Goal: Task Accomplishment & Management: Use online tool/utility

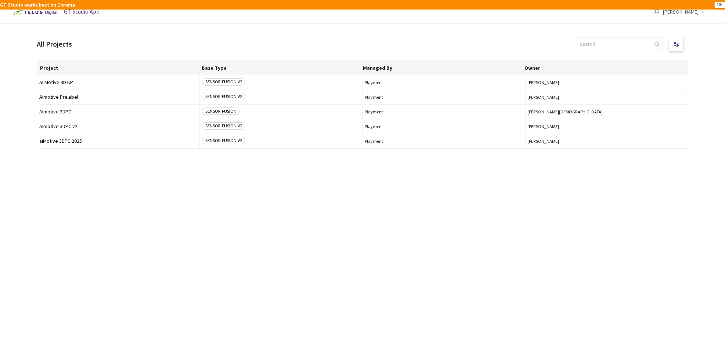
click at [721, 5] on button "OK" at bounding box center [720, 5] width 10 height 6
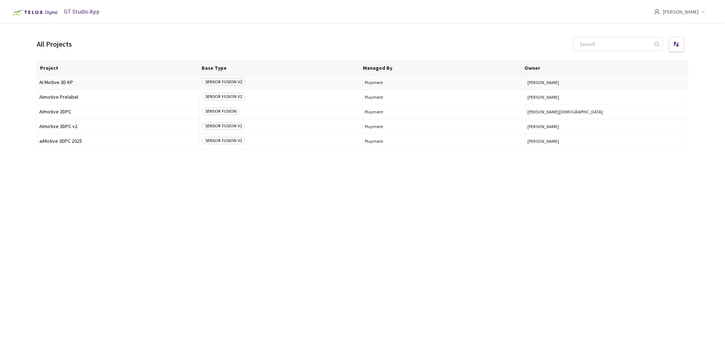
click at [109, 83] on span "AI Motive 3D KP" at bounding box center [118, 83] width 158 height 6
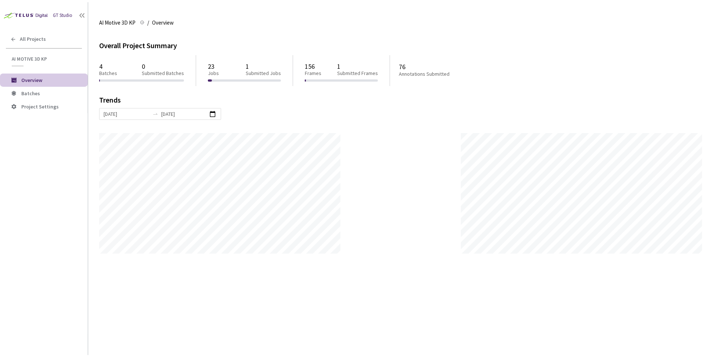
scroll to position [357, 725]
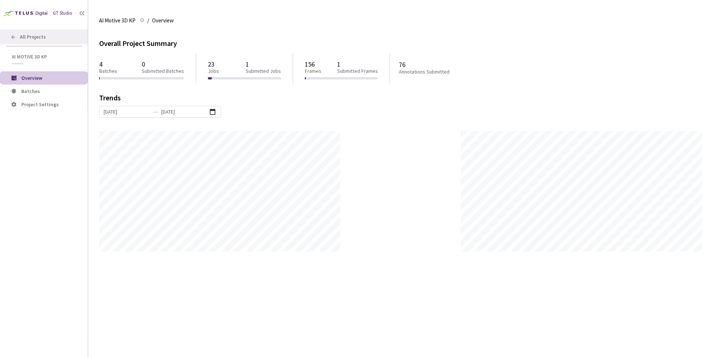
click at [17, 39] on div "All Projects" at bounding box center [44, 36] width 88 height 15
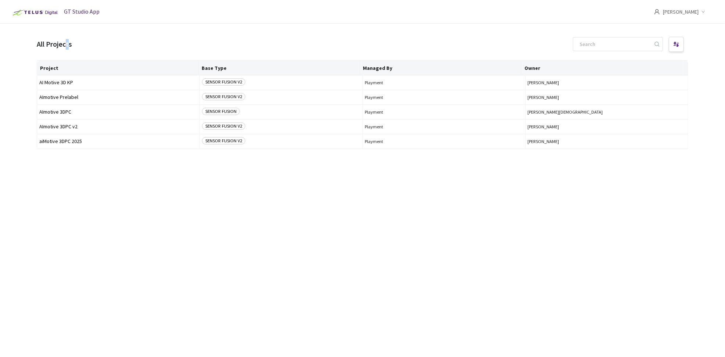
drag, startPoint x: 106, startPoint y: 45, endPoint x: 68, endPoint y: 47, distance: 38.3
click at [68, 47] on div "All Projects" at bounding box center [54, 44] width 35 height 11
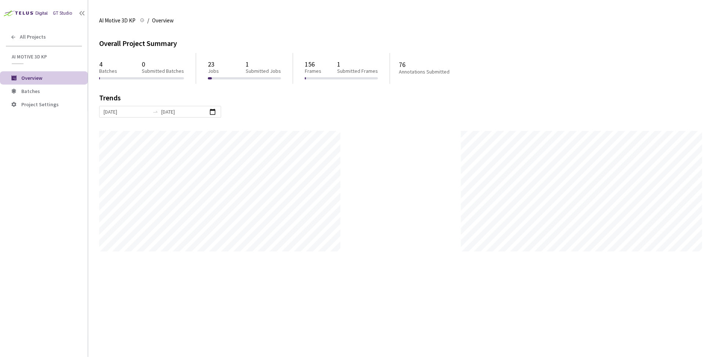
scroll to position [357, 725]
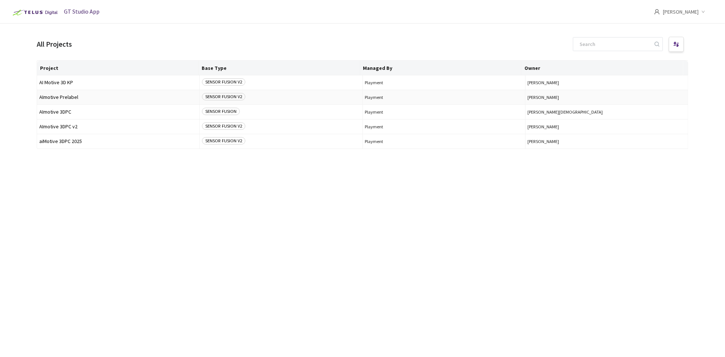
click at [180, 96] on span "AImotive Prelabel" at bounding box center [118, 97] width 158 height 6
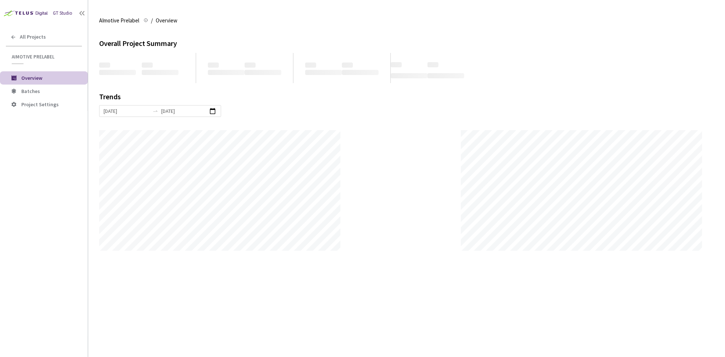
scroll to position [366818, 366450]
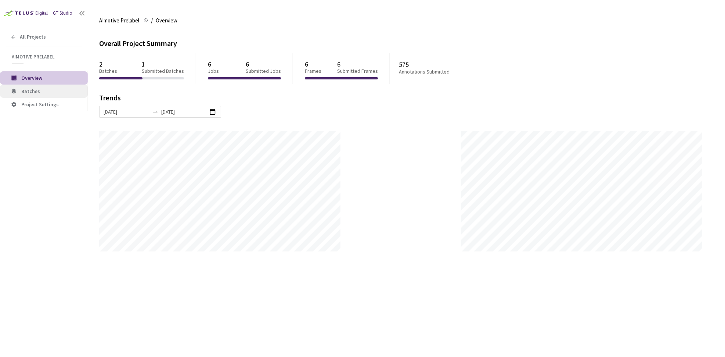
click at [40, 93] on span "Batches" at bounding box center [51, 91] width 61 height 6
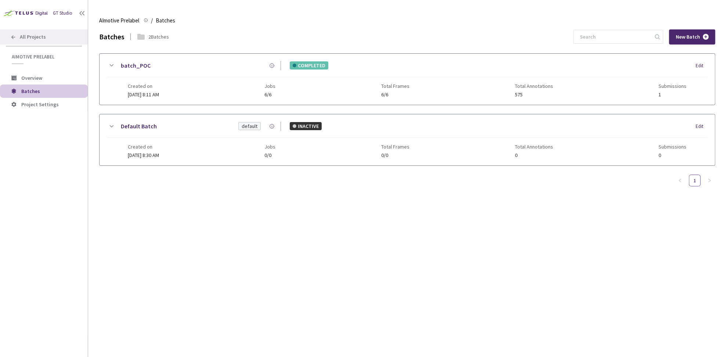
click at [31, 37] on span "All Projects" at bounding box center [33, 37] width 26 height 6
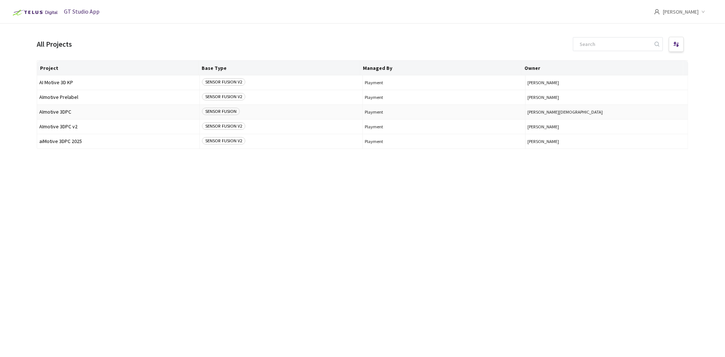
click at [109, 114] on span "AImotive 3DPC" at bounding box center [118, 112] width 158 height 6
click at [689, 13] on span "[PERSON_NAME]" at bounding box center [681, 11] width 36 height 23
click at [459, 18] on header "GT Studio App [PERSON_NAME]" at bounding box center [362, 11] width 725 height 23
click at [621, 40] on input at bounding box center [614, 43] width 78 height 13
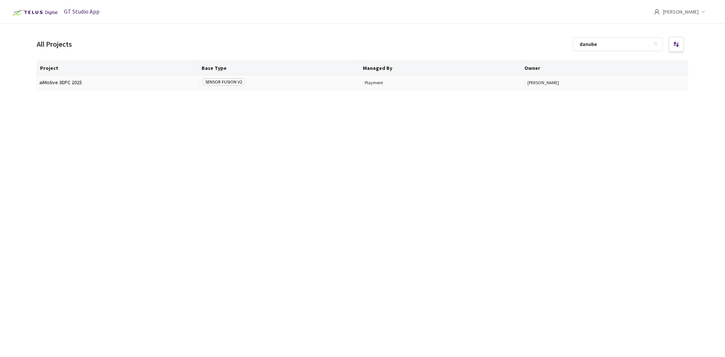
type input "danube"
click at [415, 82] on span "Playment" at bounding box center [444, 83] width 158 height 6
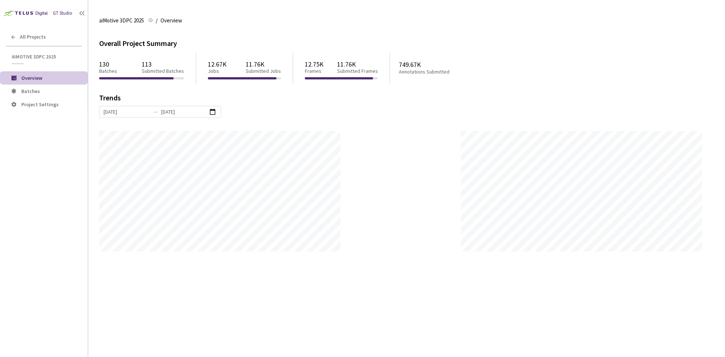
scroll to position [357, 725]
click at [36, 89] on span "Batches" at bounding box center [30, 91] width 19 height 7
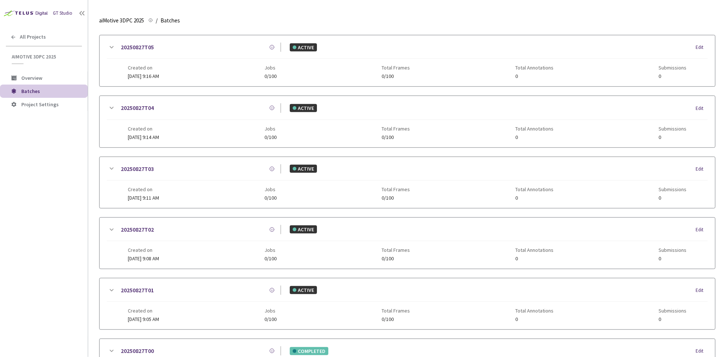
scroll to position [389, 0]
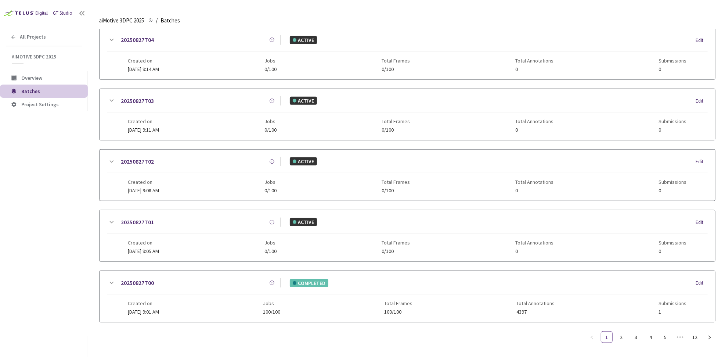
click at [232, 241] on div "Created on [DATE] 9:05 AM Jobs 0/100 Total Frames 0/100 Total Annotations 0 Sub…" at bounding box center [407, 244] width 558 height 20
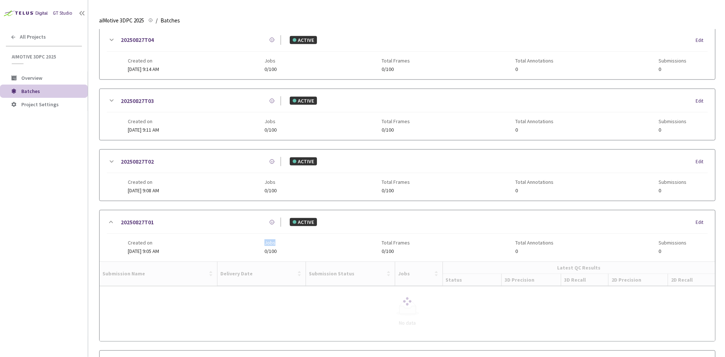
click at [232, 241] on div "Created on [DATE] 9:05 AM Jobs 0/100 Total Frames 0/100 Total Annotations 0 Sub…" at bounding box center [407, 244] width 558 height 20
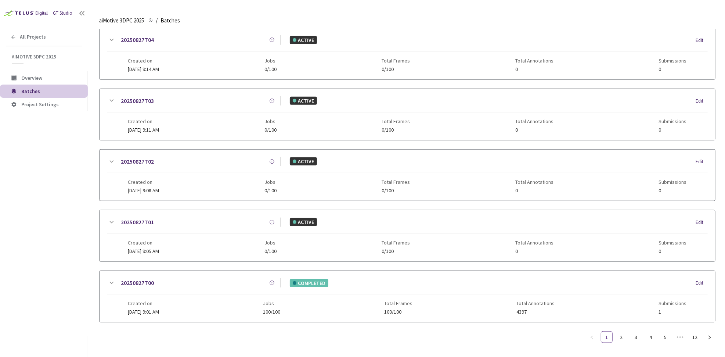
click at [207, 231] on div "20250827T01 ACTIVE Edit" at bounding box center [407, 225] width 601 height 16
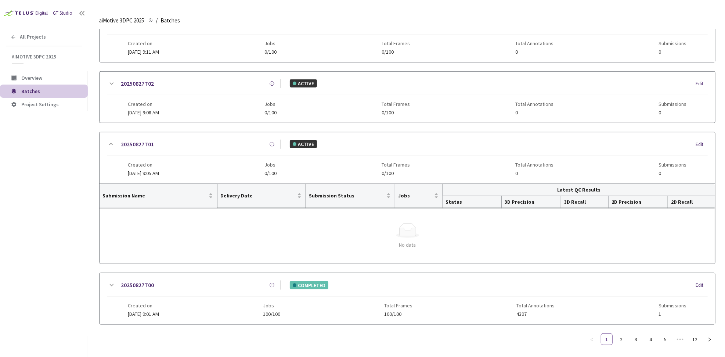
scroll to position [469, 0]
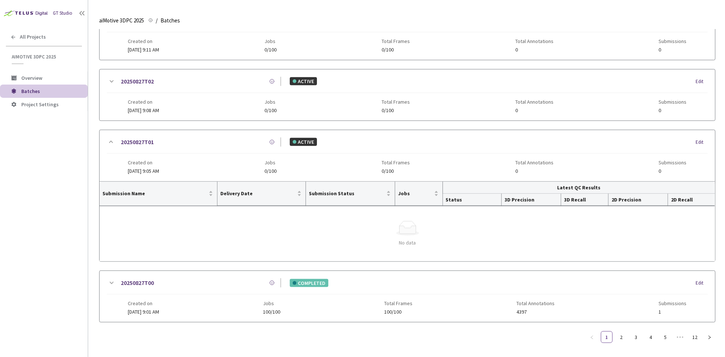
click at [520, 161] on span "Total Annotations" at bounding box center [534, 162] width 38 height 6
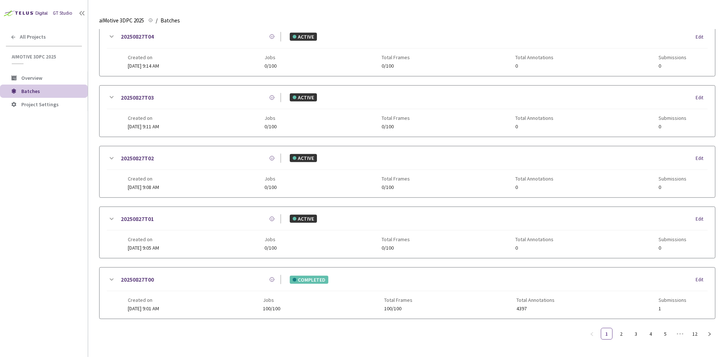
scroll to position [389, 0]
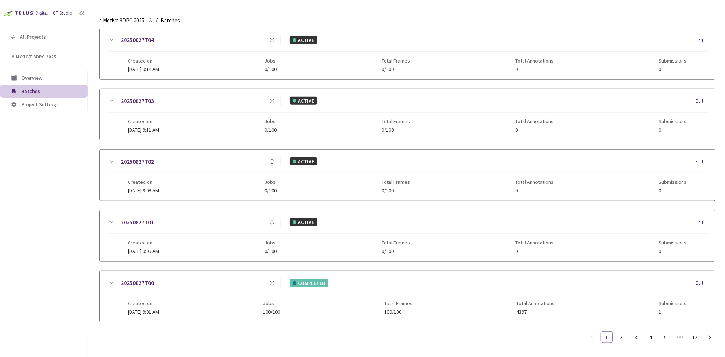
click at [313, 176] on div "Created on [DATE] 9:08 AM Jobs 0/100 Total Frames 0/100 Total Annotations 0 Sub…" at bounding box center [407, 183] width 558 height 20
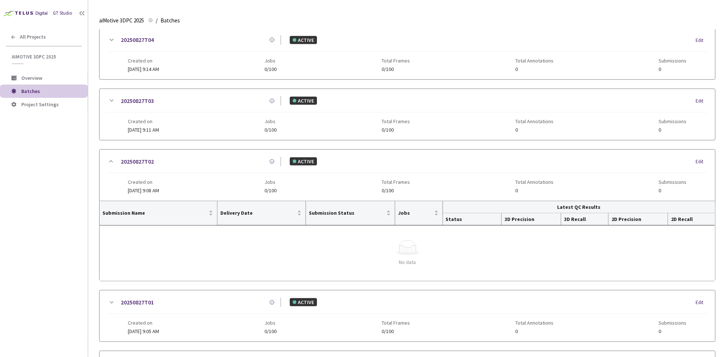
click at [211, 182] on div "Created on [DATE] 9:08 AM Jobs 0/100 Total Frames 0/100 Total Annotations 0 Sub…" at bounding box center [407, 183] width 558 height 20
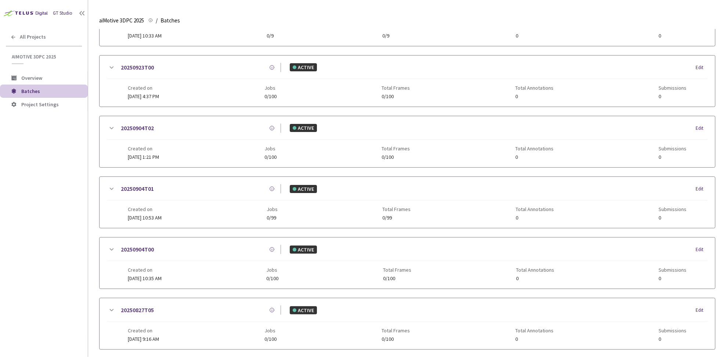
click at [359, 180] on div "20250904T01 ACTIVE Edit Created on [DATE] 10:53 AM Jobs 0/99 Total Frames 0/99 …" at bounding box center [407, 202] width 615 height 51
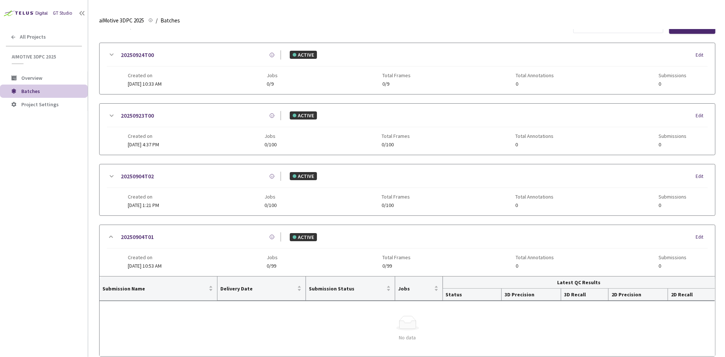
scroll to position [0, 0]
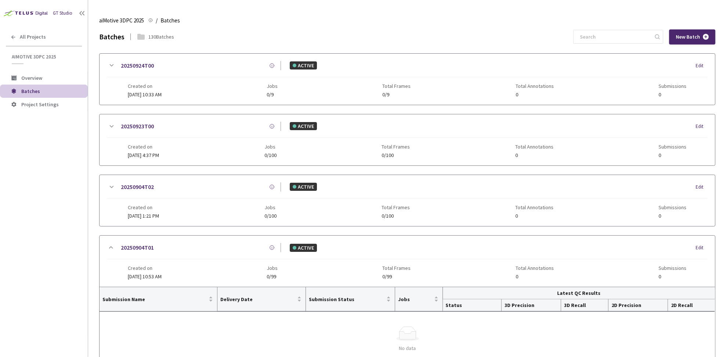
click at [360, 160] on div "20250923T00 ACTIVE Edit Created on [DATE] 4:37 PM Jobs 0/100 Total Frames 0/100…" at bounding box center [407, 139] width 615 height 51
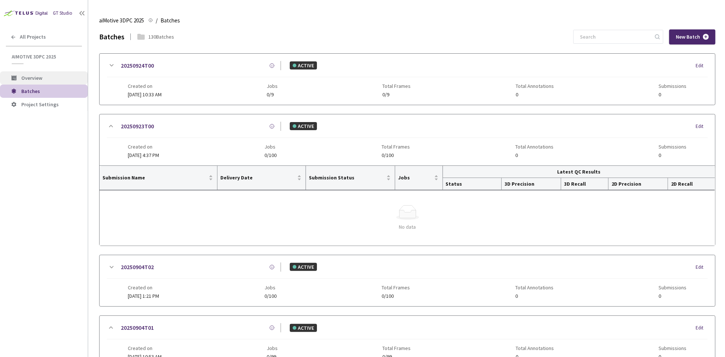
click at [21, 78] on li "Overview" at bounding box center [44, 77] width 88 height 13
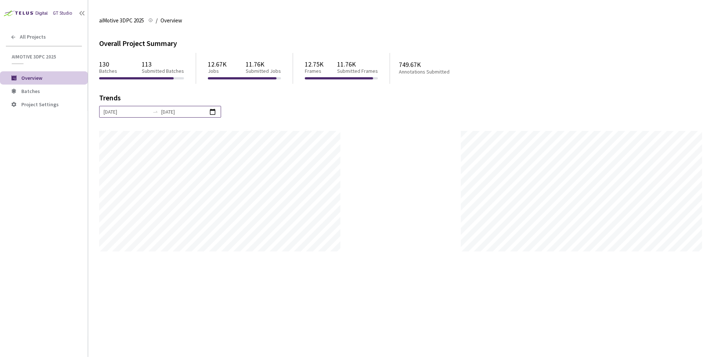
scroll to position [357, 725]
click at [20, 37] on span "All Projects" at bounding box center [33, 37] width 26 height 6
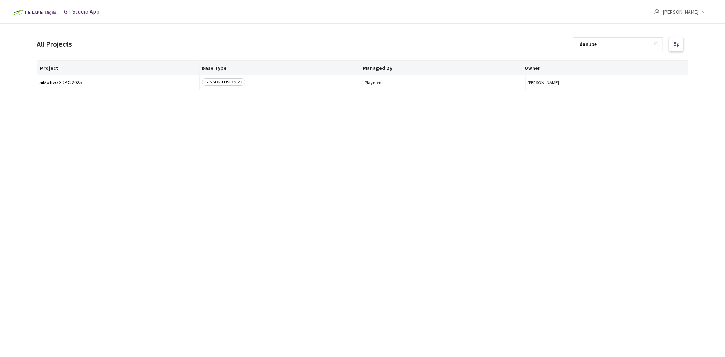
click at [88, 12] on span "GT Studio App" at bounding box center [82, 11] width 36 height 7
click at [673, 13] on span "[PERSON_NAME]" at bounding box center [681, 11] width 36 height 23
click at [557, 39] on div "All Projects danube" at bounding box center [362, 44] width 651 height 18
click at [629, 45] on input "danube" at bounding box center [614, 43] width 78 height 13
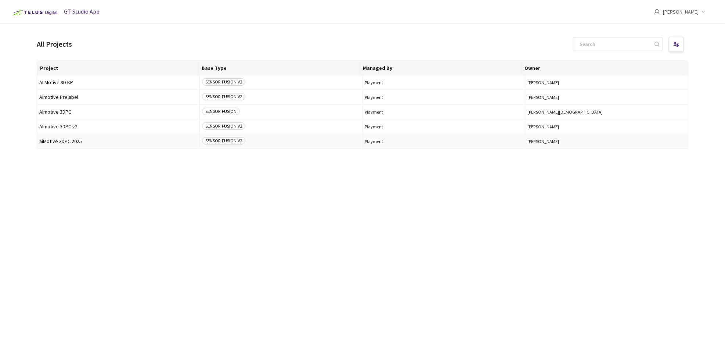
click at [51, 137] on td "aiMotive 3DPC 2025" at bounding box center [118, 141] width 163 height 15
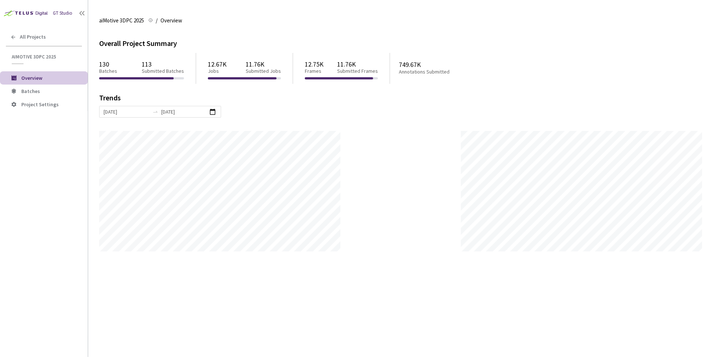
scroll to position [357, 725]
click at [46, 94] on span "Batches" at bounding box center [51, 91] width 61 height 6
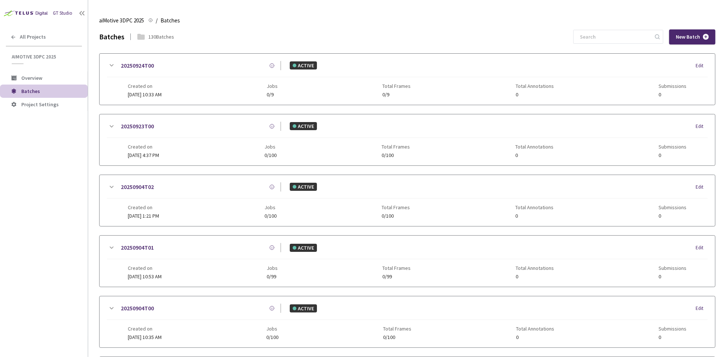
click at [276, 152] on span "0/100" at bounding box center [270, 155] width 12 height 6
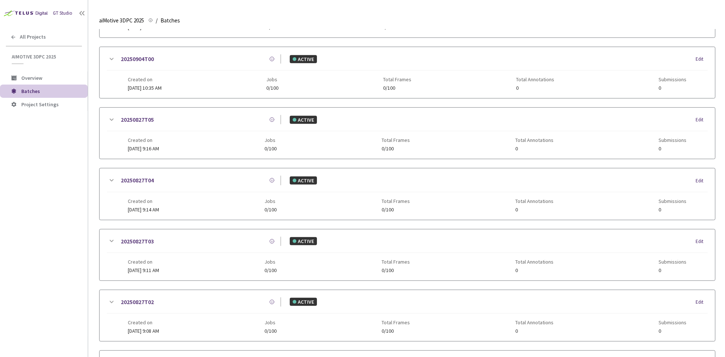
scroll to position [330, 0]
click at [66, 102] on span "Project Settings" at bounding box center [51, 104] width 61 height 6
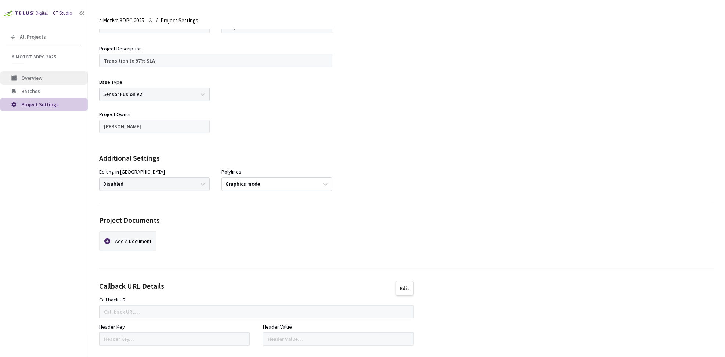
click at [53, 77] on span "Overview" at bounding box center [51, 78] width 61 height 6
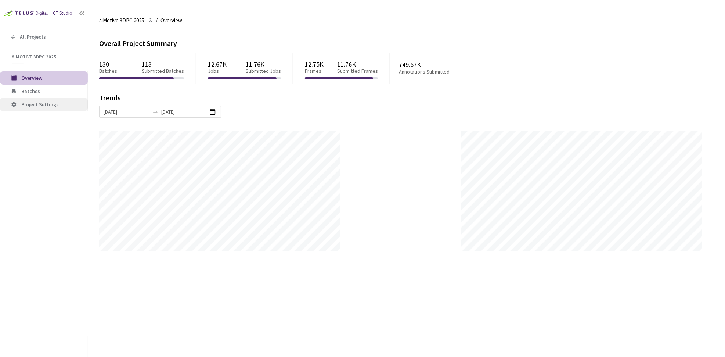
click at [53, 108] on li "Project Settings" at bounding box center [44, 104] width 88 height 13
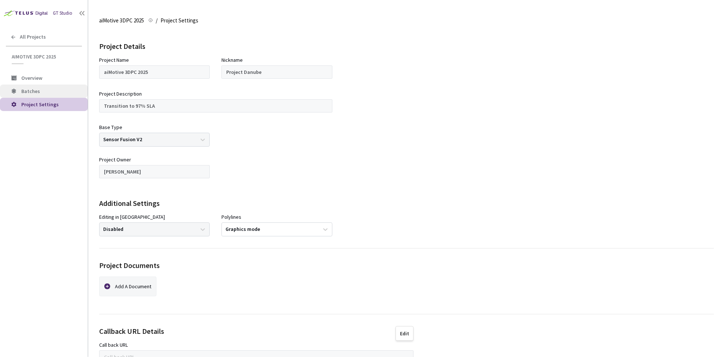
click at [53, 86] on li "Batches" at bounding box center [44, 90] width 88 height 13
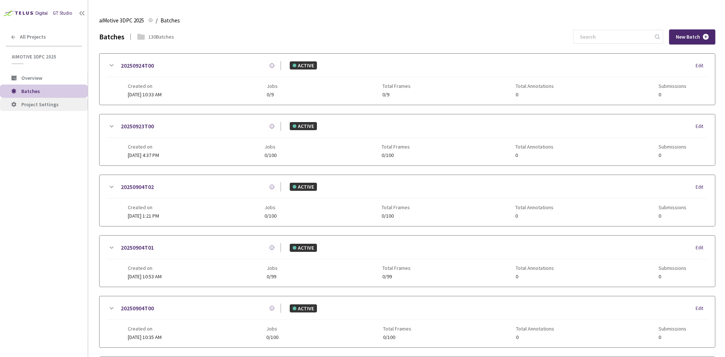
drag, startPoint x: 48, startPoint y: 111, endPoint x: 48, endPoint y: 104, distance: 7.0
click at [48, 111] on div "GT Studio All Projects aiMotive 3DPC 2025 aiMotive 3DPC 2025 Overview Batches P…" at bounding box center [44, 167] width 88 height 335
click at [48, 104] on span "Project Settings" at bounding box center [39, 104] width 37 height 7
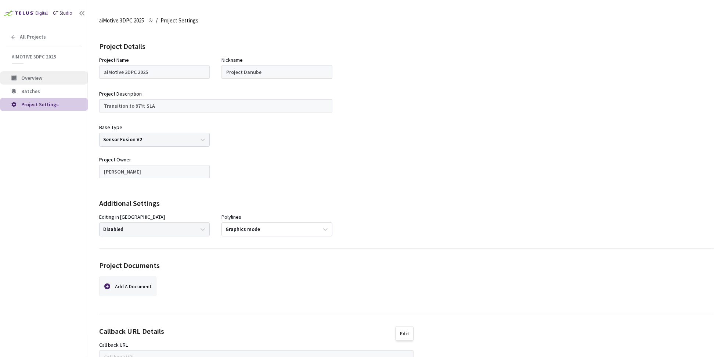
click at [46, 77] on span "Overview" at bounding box center [51, 78] width 61 height 6
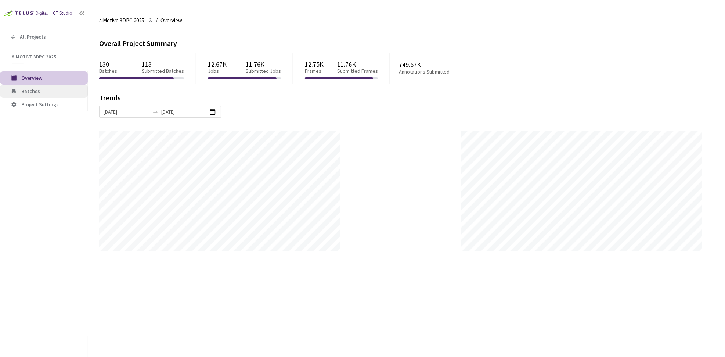
click at [32, 92] on span "Batches" at bounding box center [30, 91] width 19 height 7
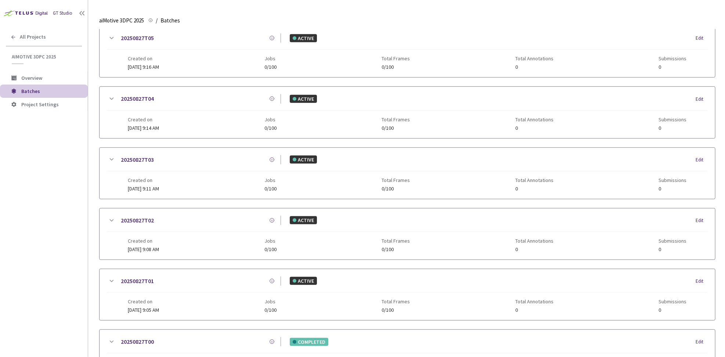
click at [167, 162] on div "20250827T03" at bounding box center [198, 159] width 165 height 9
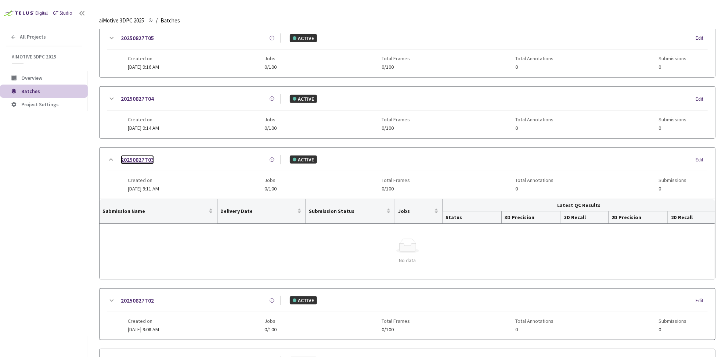
click at [138, 160] on link "20250827T03" at bounding box center [137, 159] width 33 height 9
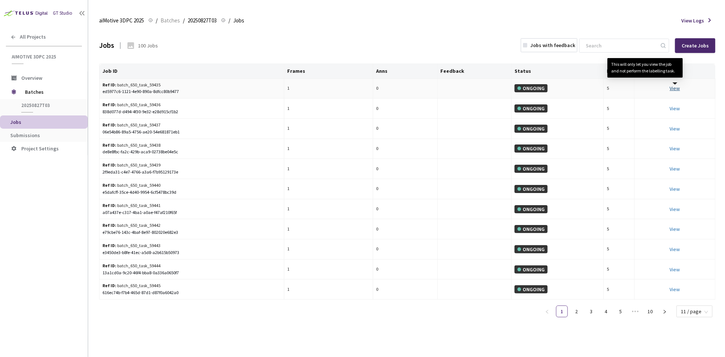
click at [675, 90] on link "View This will only let you view the job and not perform the labelling task." at bounding box center [675, 88] width 10 height 7
